Goal: Task Accomplishment & Management: Manage account settings

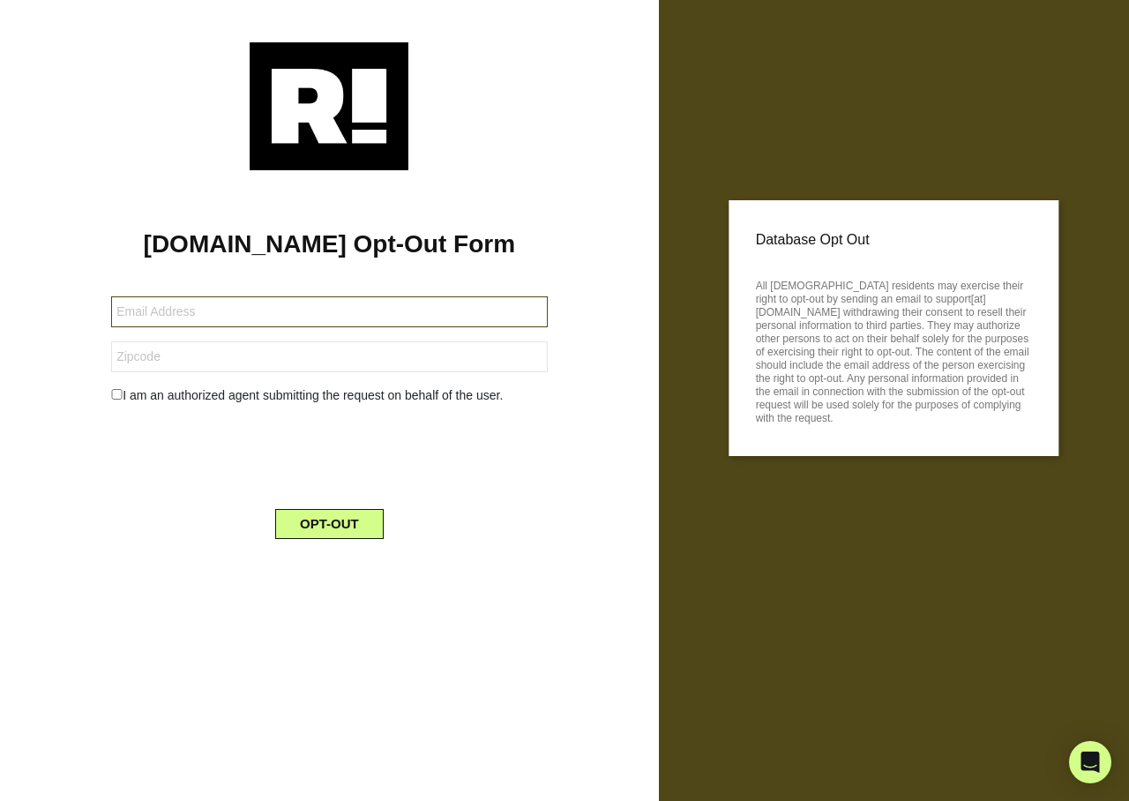
type input "[EMAIL_ADDRESS][DOMAIN_NAME]"
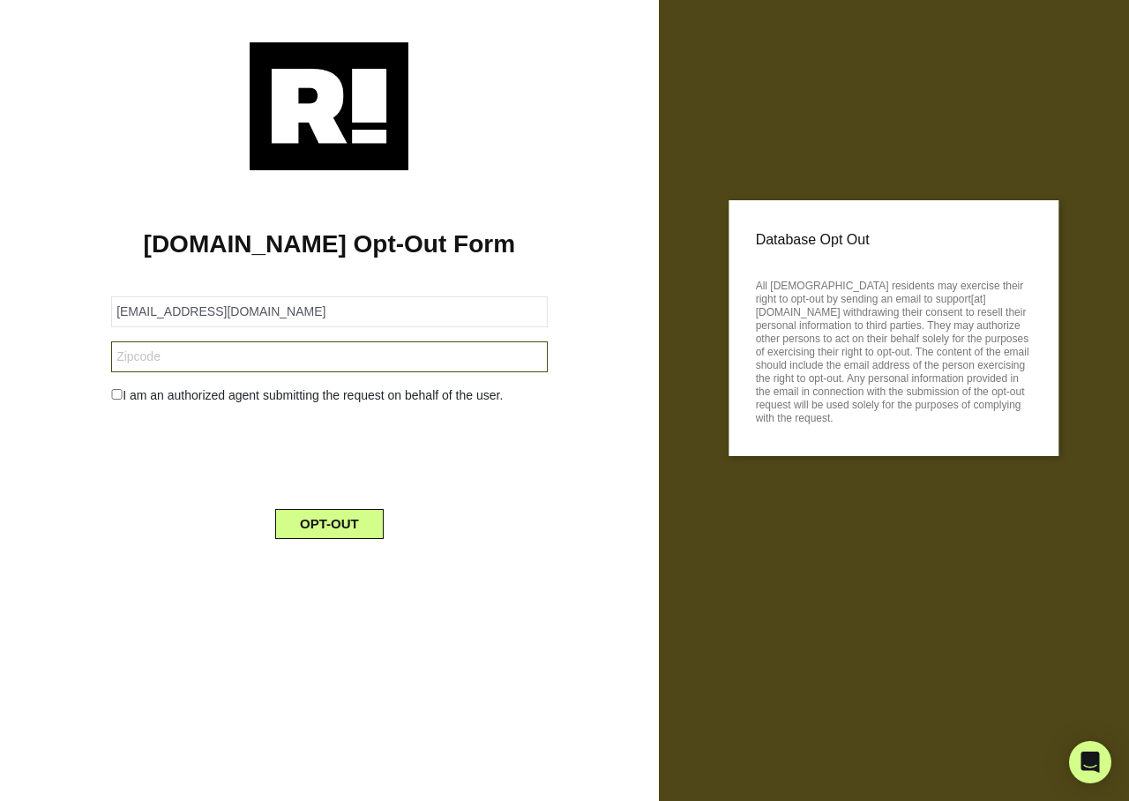
type input "42348"
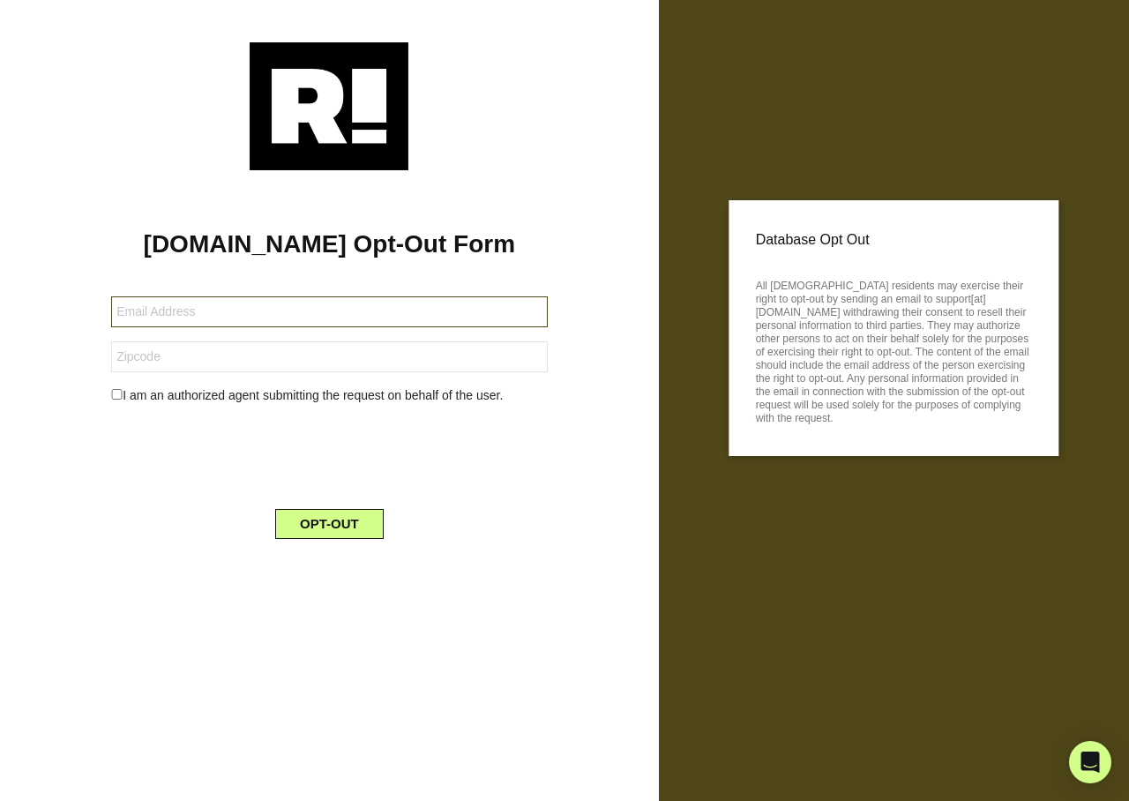
type input "[EMAIL_ADDRESS][DOMAIN_NAME]"
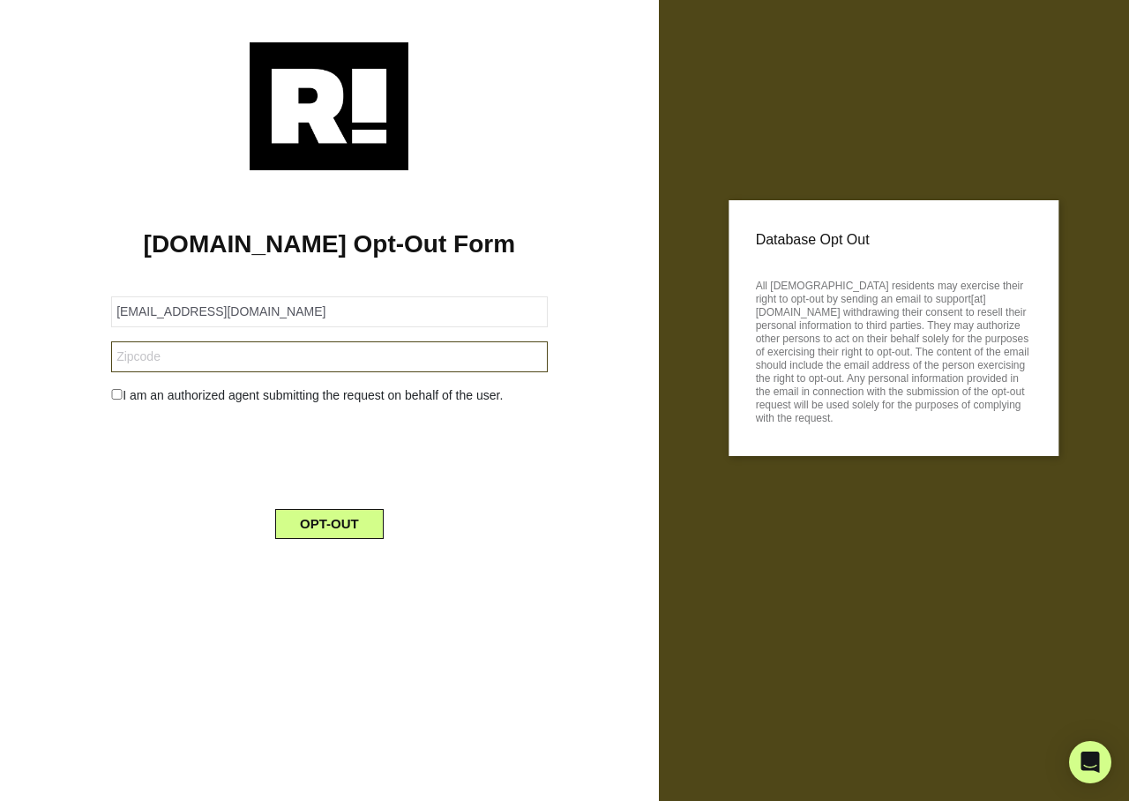
type input "76028"
